Goal: Task Accomplishment & Management: Use online tool/utility

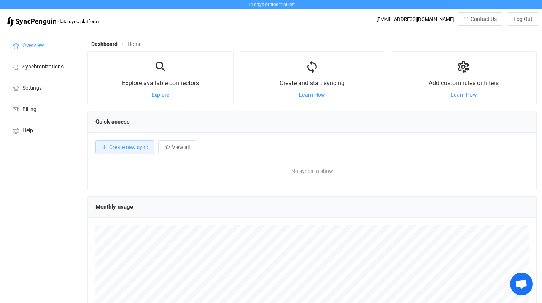
scroll to position [5, 0]
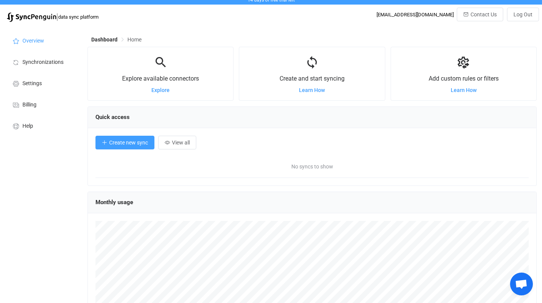
click at [130, 144] on span "Create new sync" at bounding box center [128, 143] width 39 height 6
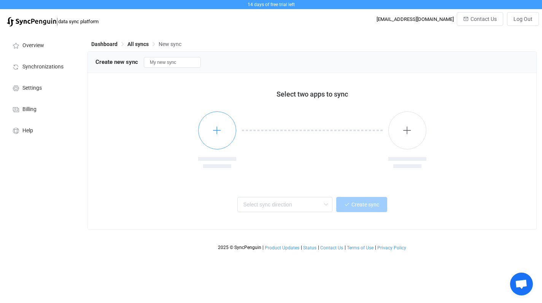
click at [216, 133] on icon "button" at bounding box center [217, 131] width 10 height 10
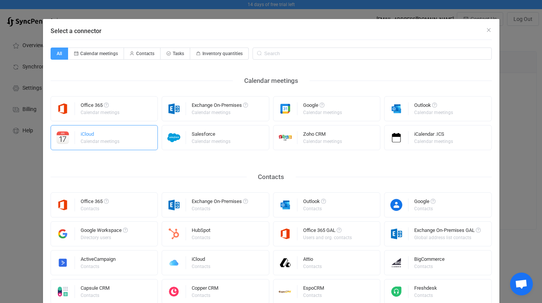
click at [81, 138] on div "iCloud" at bounding box center [101, 136] width 40 height 8
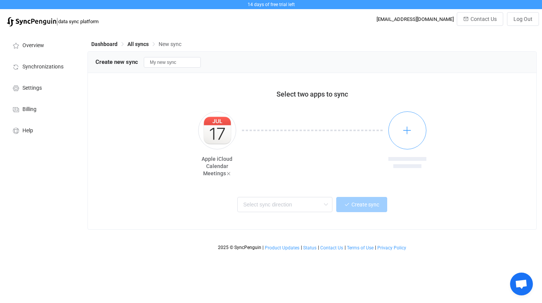
click at [407, 135] on button "button" at bounding box center [407, 130] width 38 height 38
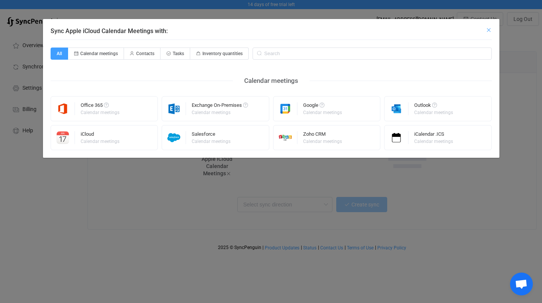
click at [490, 30] on icon "Close" at bounding box center [489, 30] width 6 height 6
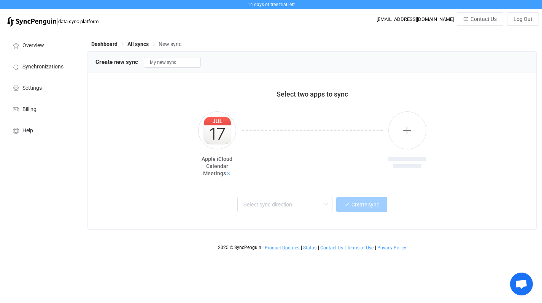
click at [229, 173] on icon at bounding box center [228, 173] width 5 height 5
click at [214, 132] on icon "button" at bounding box center [217, 131] width 10 height 10
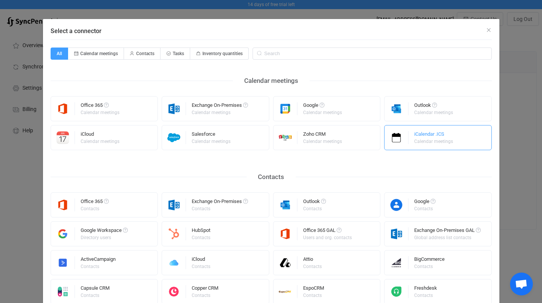
click at [432, 140] on div "Calendar meetings" at bounding box center [433, 141] width 39 height 5
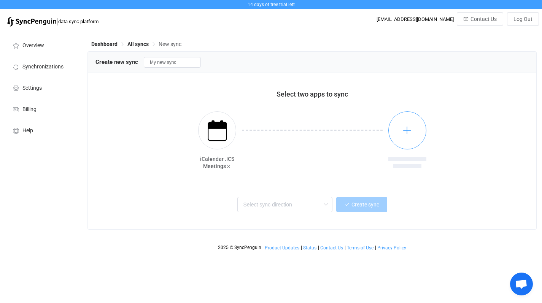
click at [403, 135] on icon "button" at bounding box center [407, 131] width 10 height 10
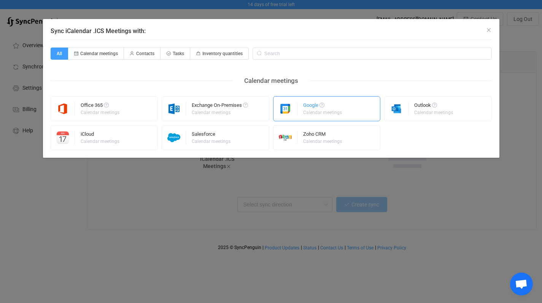
click at [313, 108] on div "Google" at bounding box center [323, 107] width 40 height 8
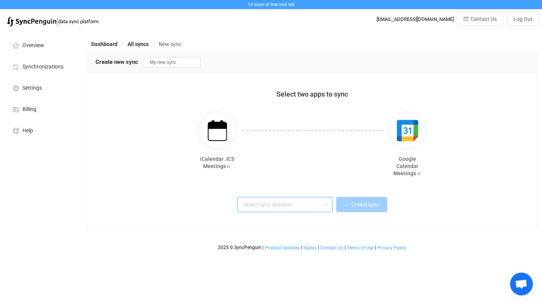
click at [286, 205] on input "text" at bounding box center [284, 204] width 95 height 15
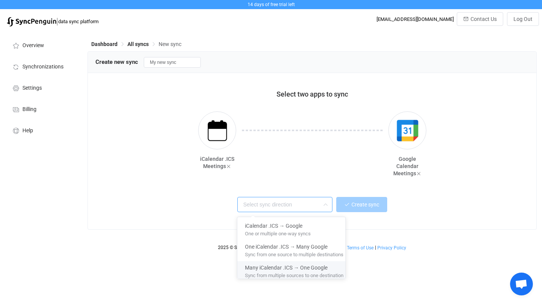
click at [284, 275] on span "Sync from multiple sources to one destination" at bounding box center [294, 274] width 99 height 8
type input "Many iCalendar .ICS → One Google"
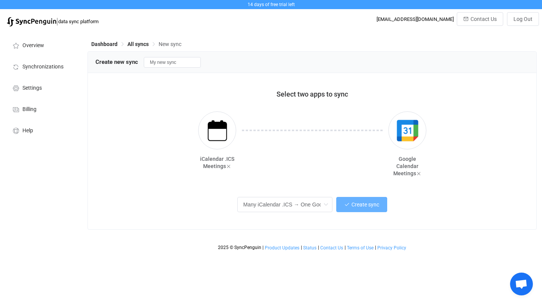
click at [361, 206] on span "Create sync" at bounding box center [365, 205] width 28 height 6
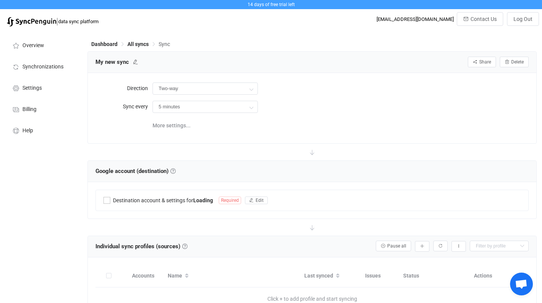
type input "iCalendar .ICS → Google (many to one)"
type input "30 minutes"
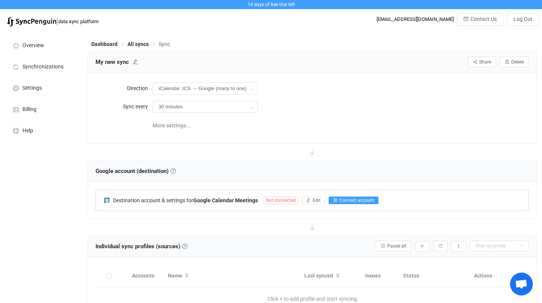
click at [358, 200] on span "Connect account" at bounding box center [356, 200] width 35 height 5
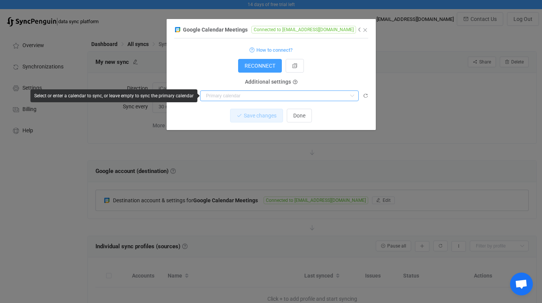
click at [253, 96] on input "dialog" at bounding box center [279, 96] width 159 height 11
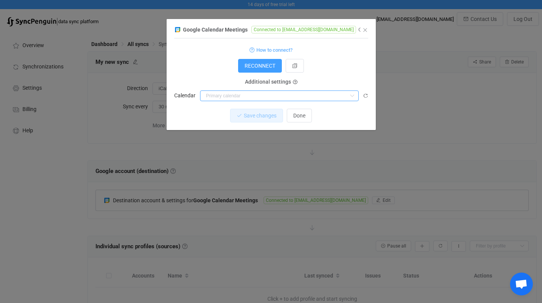
click at [210, 96] on input "dialog" at bounding box center [279, 96] width 159 height 11
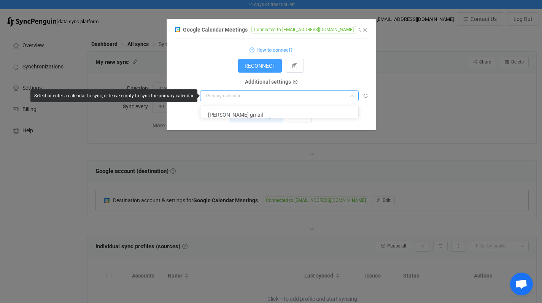
click at [210, 96] on input "dialog" at bounding box center [279, 96] width 159 height 11
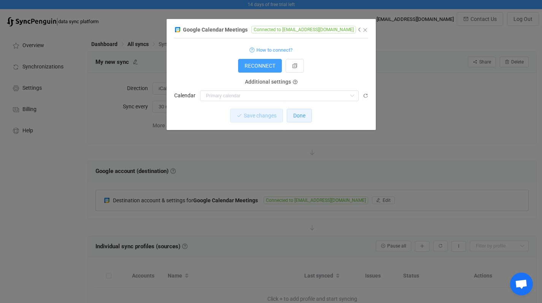
click at [299, 116] on span "Done" at bounding box center [299, 116] width 12 height 6
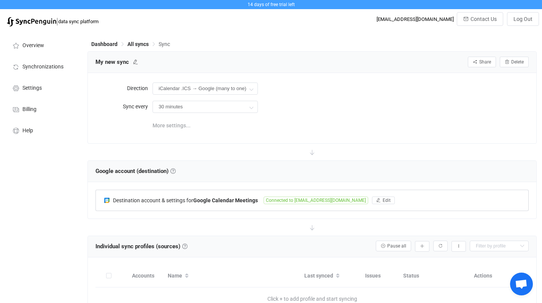
click at [163, 127] on span "More settings..." at bounding box center [172, 125] width 38 height 15
click at [254, 106] on icon at bounding box center [251, 107] width 10 height 15
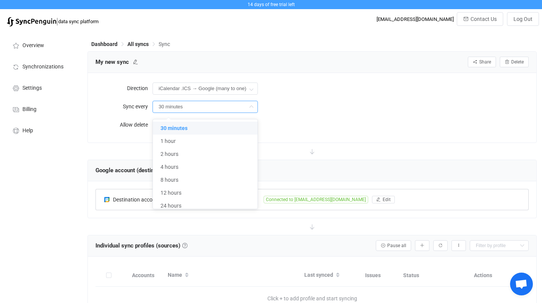
click at [184, 127] on span "30 minutes" at bounding box center [174, 128] width 27 height 6
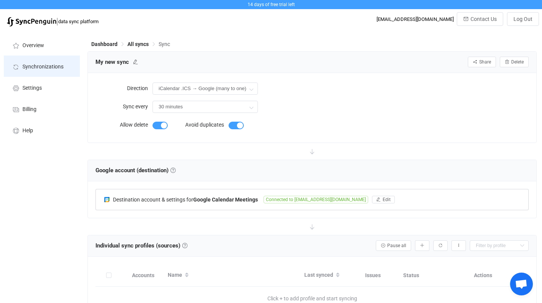
click at [37, 68] on span "Synchronizations" at bounding box center [42, 67] width 41 height 6
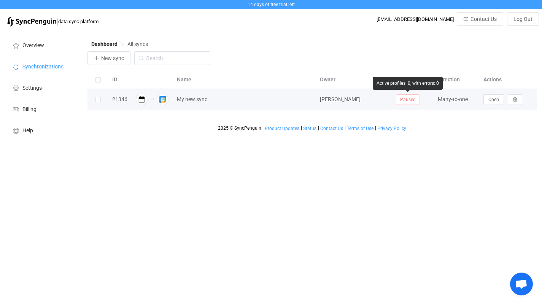
click at [413, 101] on span "Paused" at bounding box center [408, 99] width 24 height 11
click at [499, 101] on button "Open" at bounding box center [493, 99] width 21 height 11
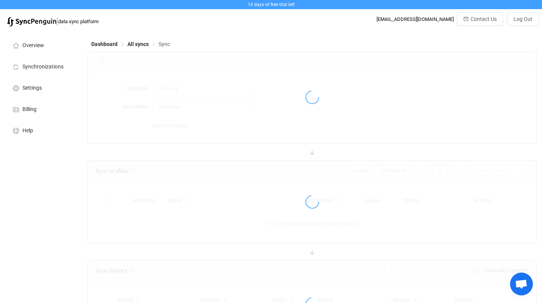
type input "iCalendar .ICS → Google (many to one)"
type input "30 minutes"
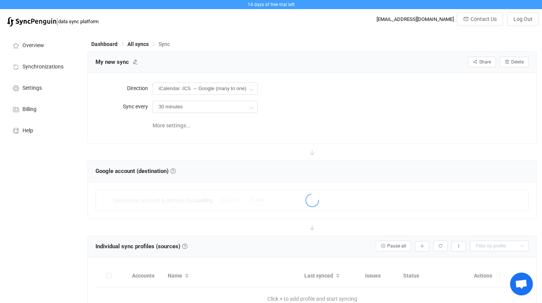
scroll to position [37, 0]
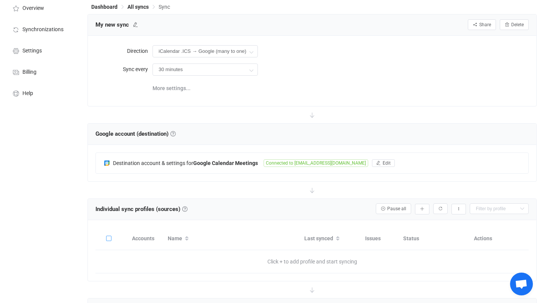
click at [110, 239] on span at bounding box center [108, 238] width 5 height 5
click at [111, 236] on input "checkbox" at bounding box center [111, 236] width 0 height 0
click at [109, 239] on span at bounding box center [108, 238] width 5 height 5
click at [111, 236] on input "checkbox" at bounding box center [111, 236] width 0 height 0
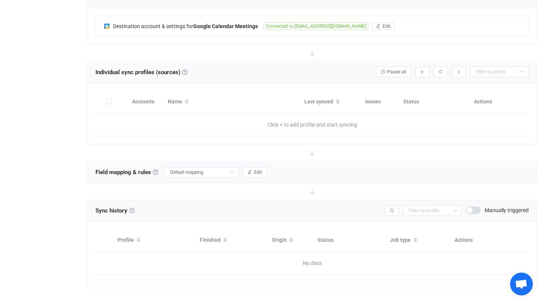
scroll to position [0, 0]
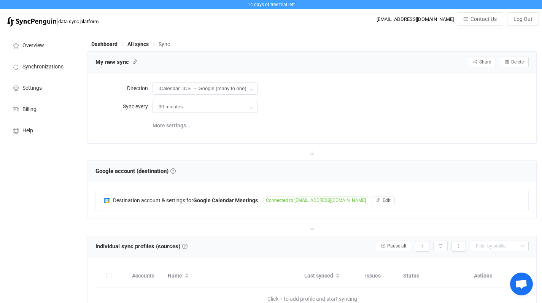
click at [163, 45] on span "Sync" at bounding box center [164, 44] width 11 height 6
click at [31, 129] on span "Help" at bounding box center [27, 131] width 11 height 6
click at [40, 48] on span "Overview" at bounding box center [33, 46] width 22 height 6
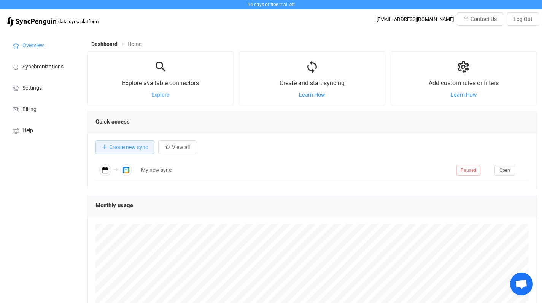
click at [157, 94] on span "Explore" at bounding box center [160, 95] width 18 height 6
click at [311, 96] on span "Learn How" at bounding box center [312, 95] width 26 height 6
